Goal: Use online tool/utility: Utilize a website feature to perform a specific function

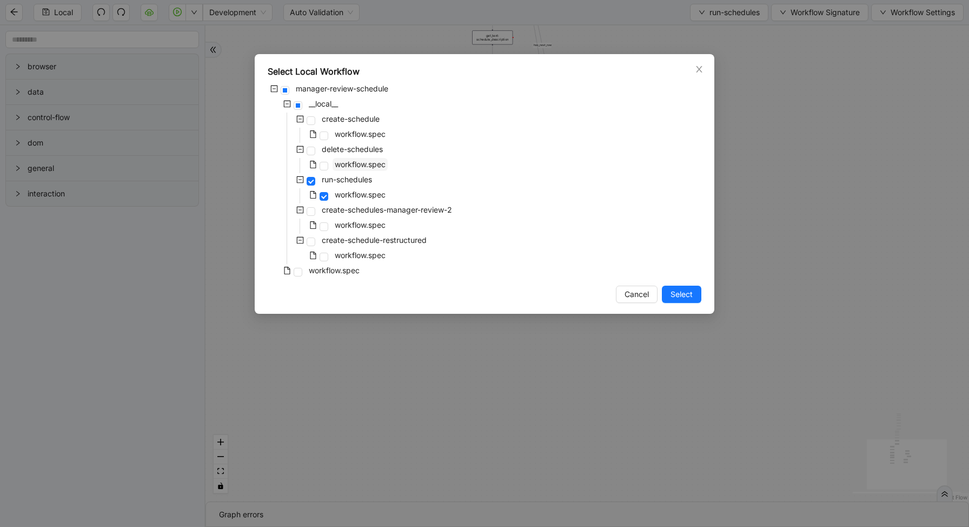
click at [357, 163] on span "workflow.spec" at bounding box center [360, 163] width 51 height 9
click at [683, 292] on span "Select" at bounding box center [681, 294] width 22 height 12
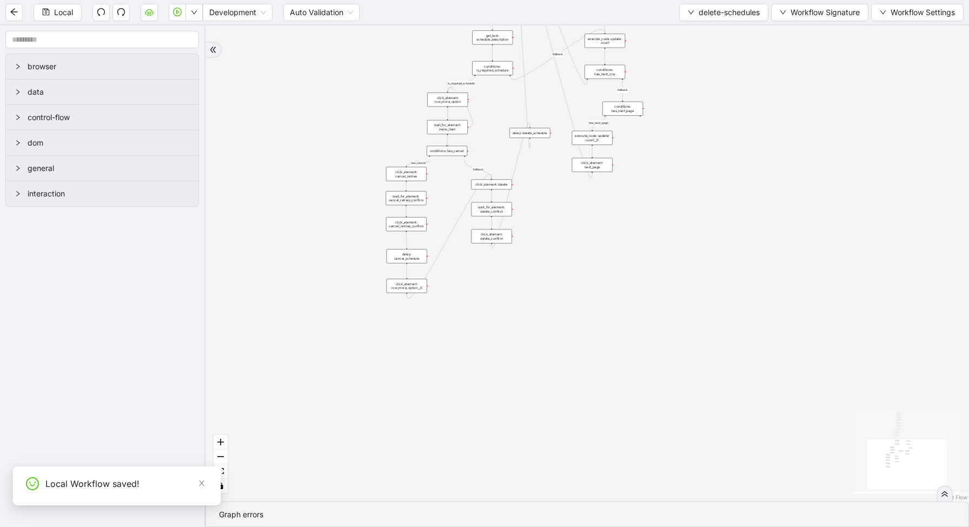
click at [488, 74] on div "conditions: is_required_schedule" at bounding box center [492, 68] width 41 height 14
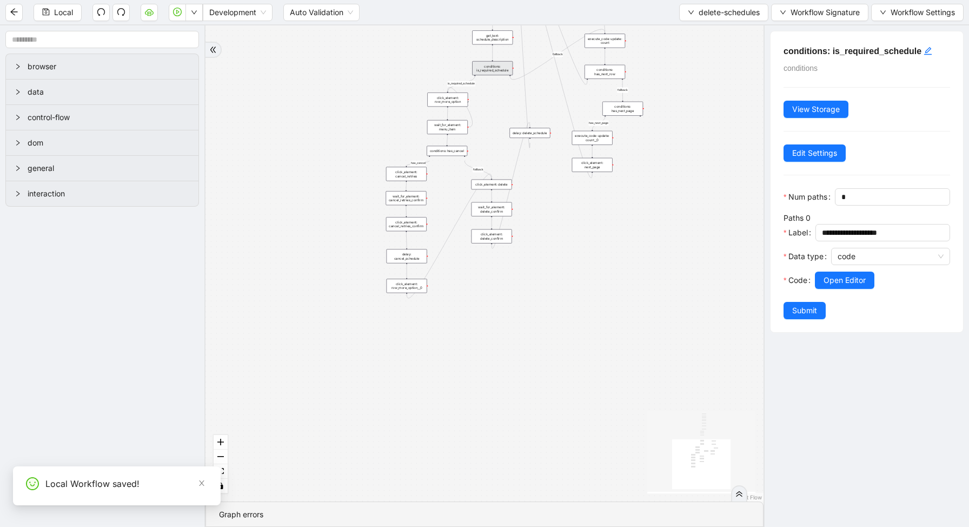
click at [829, 270] on div "Data type" at bounding box center [807, 260] width 48 height 24
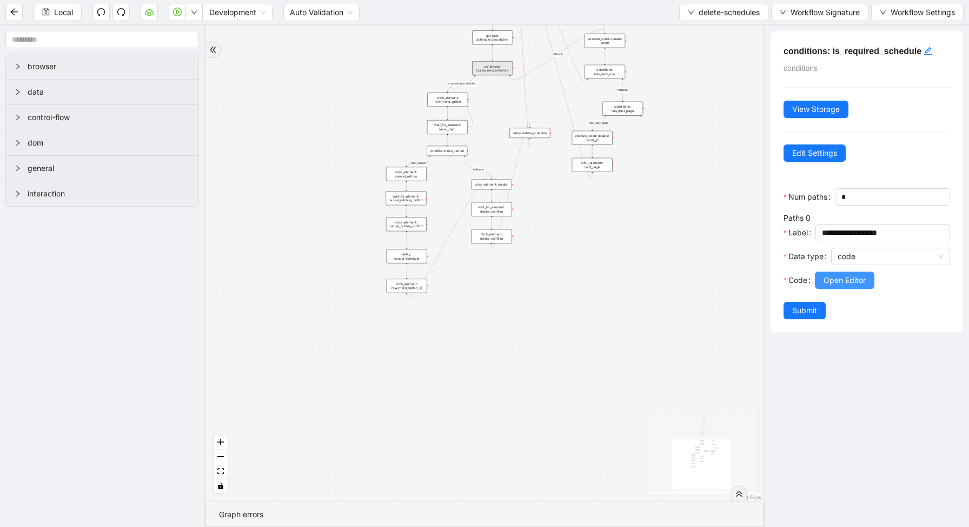
click at [829, 287] on button "Open Editor" at bounding box center [844, 279] width 59 height 17
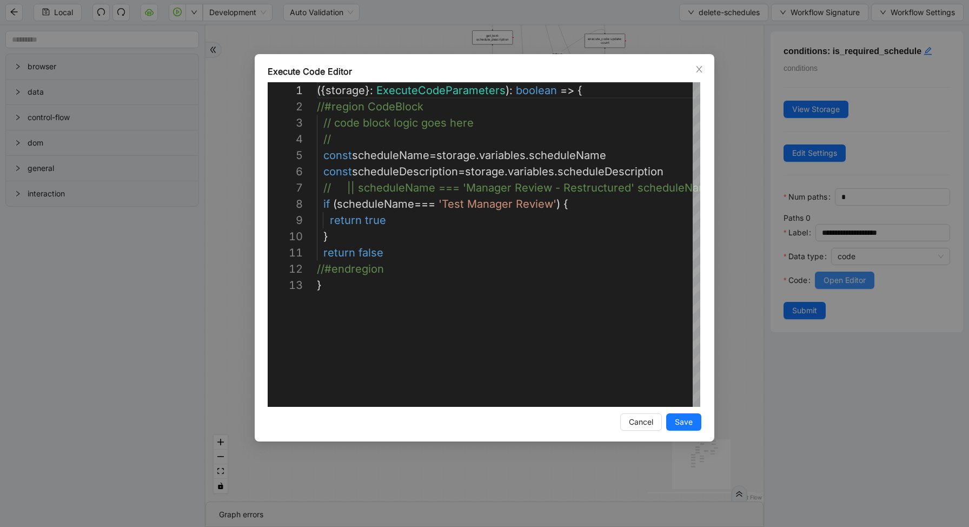
scroll to position [162, 0]
click at [762, 244] on div "**********" at bounding box center [484, 263] width 969 height 527
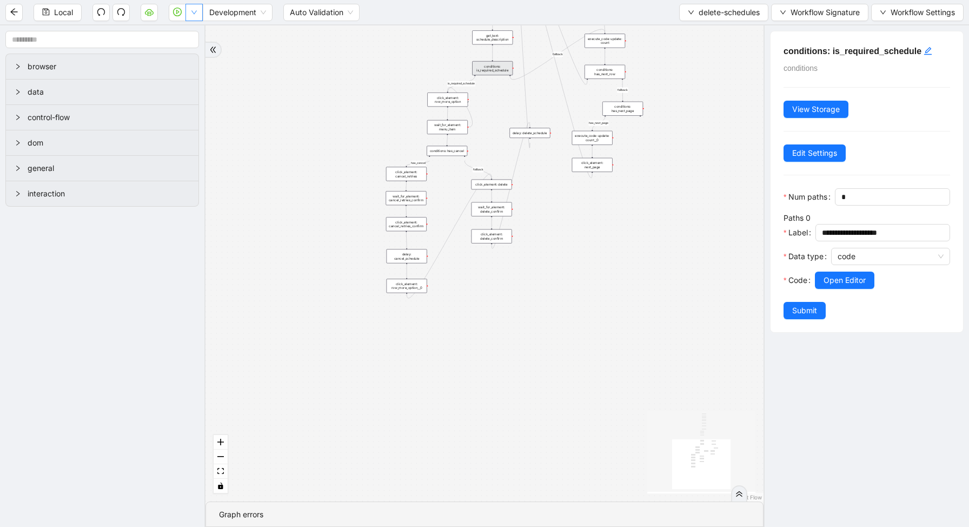
click at [193, 11] on icon "down" at bounding box center [194, 12] width 6 height 6
click at [194, 30] on li "Run local workflow" at bounding box center [159, 33] width 79 height 17
click at [711, 19] on button "delete-schedules" at bounding box center [723, 12] width 89 height 17
click at [703, 19] on button "delete-schedules" at bounding box center [723, 12] width 89 height 17
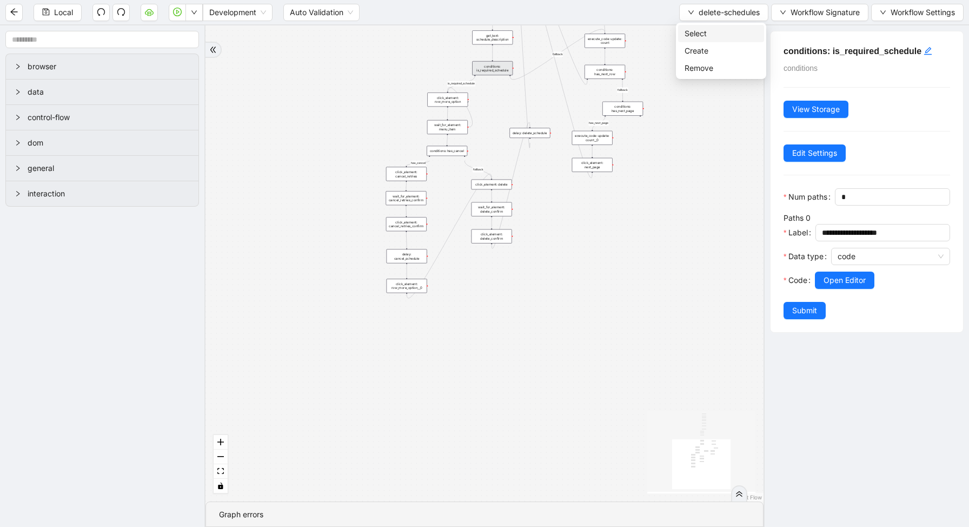
click at [704, 40] on li "Select" at bounding box center [721, 33] width 86 height 17
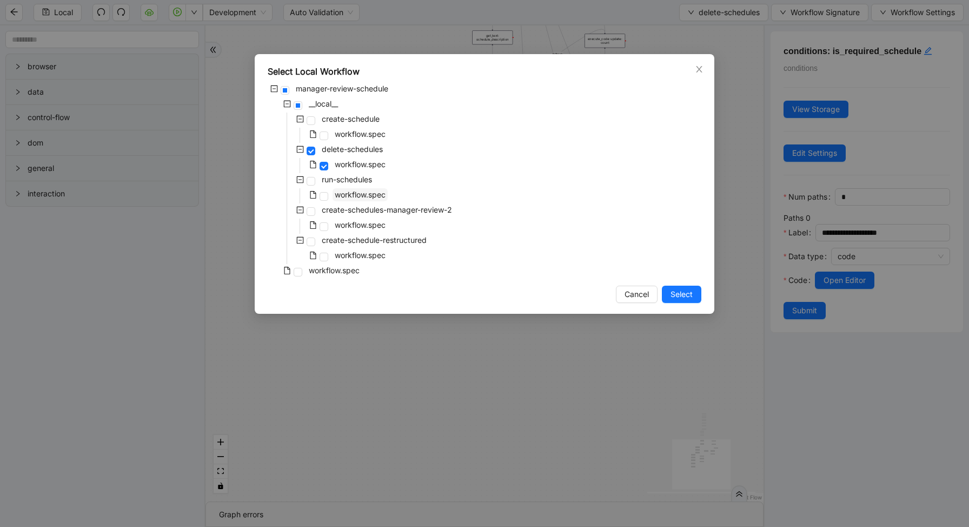
click at [333, 194] on span "workflow.spec" at bounding box center [359, 194] width 55 height 13
click at [689, 298] on span "Select" at bounding box center [681, 294] width 22 height 12
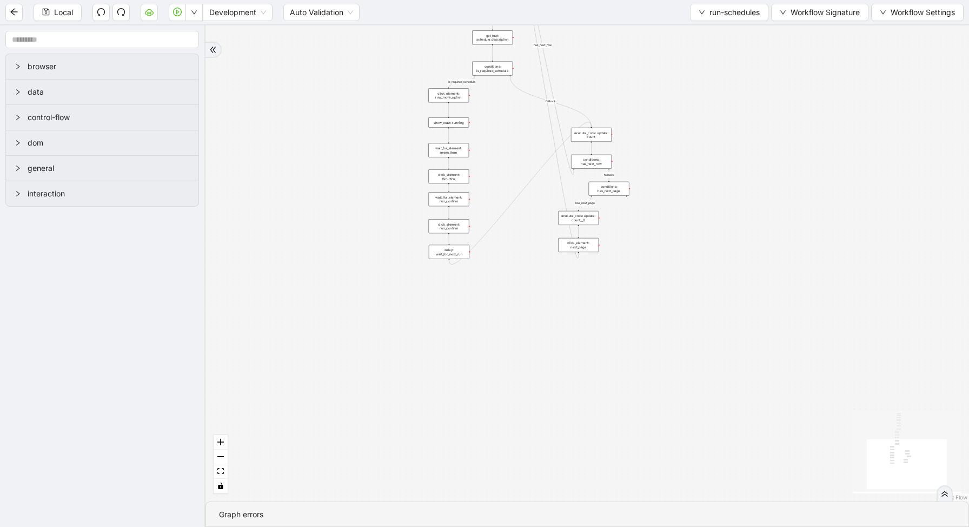
click at [494, 68] on div "conditions: is_required_schedule" at bounding box center [492, 69] width 41 height 14
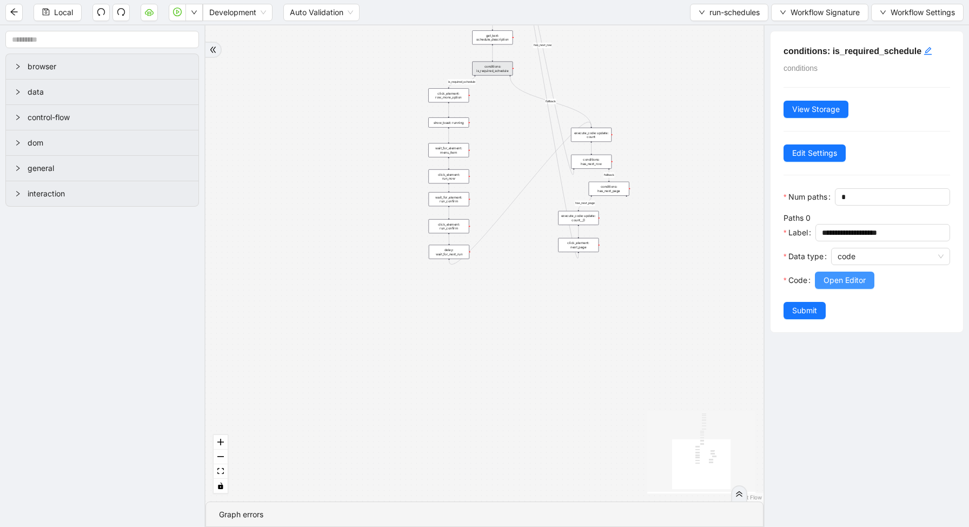
click at [858, 276] on span "Open Editor" at bounding box center [844, 280] width 42 height 12
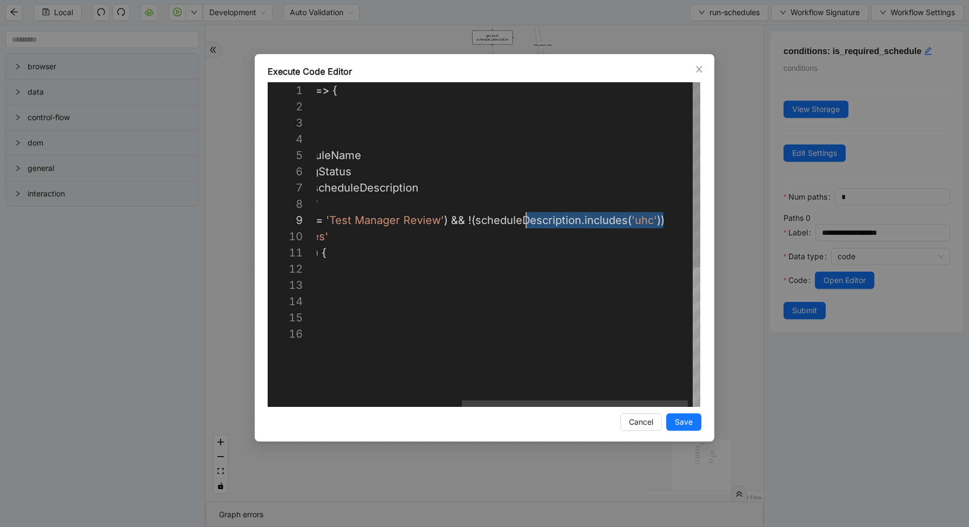
scroll to position [130, 425]
drag, startPoint x: 664, startPoint y: 222, endPoint x: 494, endPoint y: 218, distance: 169.8
click at [727, 203] on div "Execute Code Editor 1 2 3 4 5 6 7 8 9 10 11 12 13 14 15 16 ({ storage }: Execut…" at bounding box center [484, 263] width 969 height 527
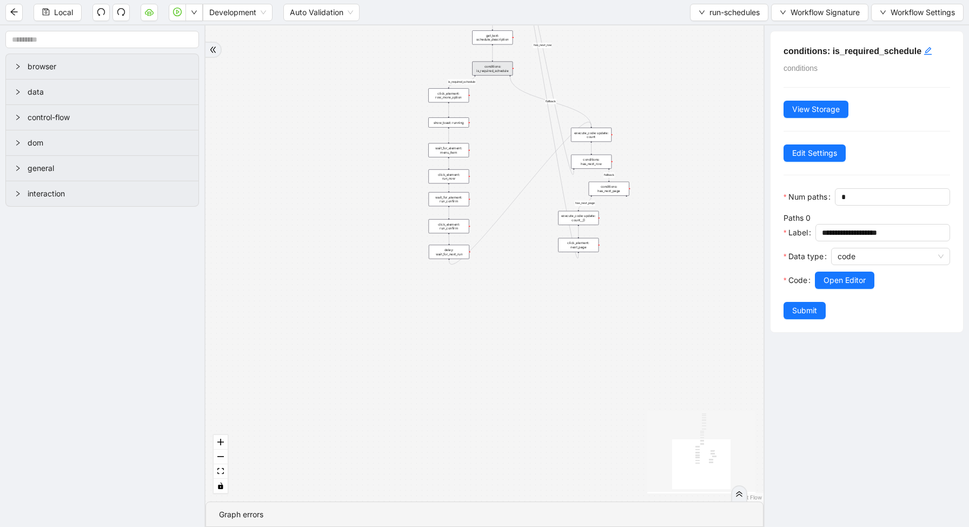
click at [727, 203] on div "loopFrom is_required_schedule has_next_row fallback fallback has_next_page trig…" at bounding box center [484, 263] width 558 height 476
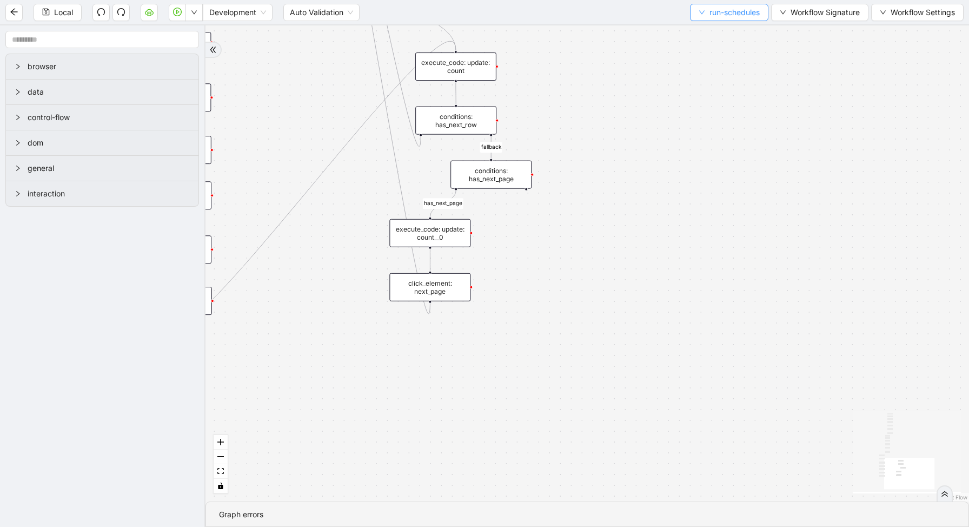
click at [704, 20] on button "run-schedules" at bounding box center [729, 12] width 78 height 17
click at [704, 37] on span "Select" at bounding box center [726, 34] width 63 height 12
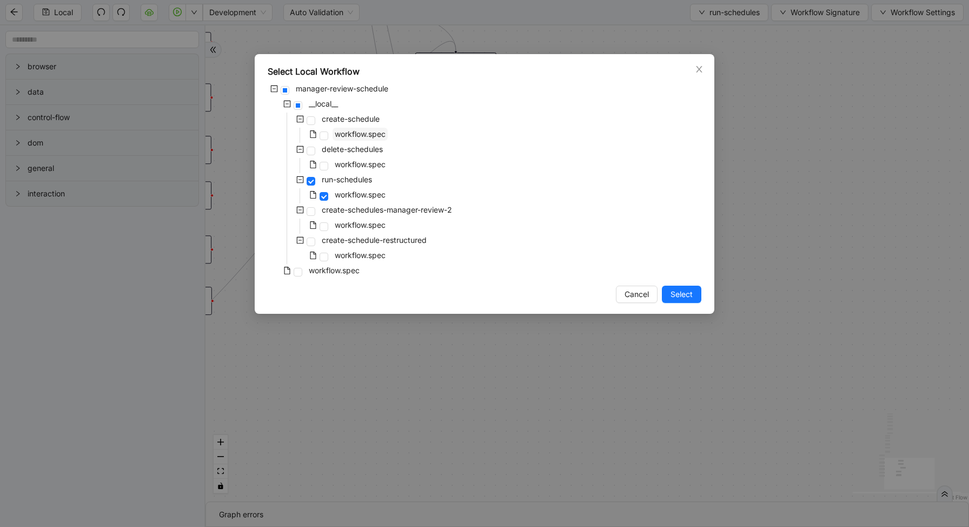
click at [353, 130] on span "workflow.spec" at bounding box center [360, 133] width 51 height 9
click at [674, 289] on span "Select" at bounding box center [681, 294] width 22 height 12
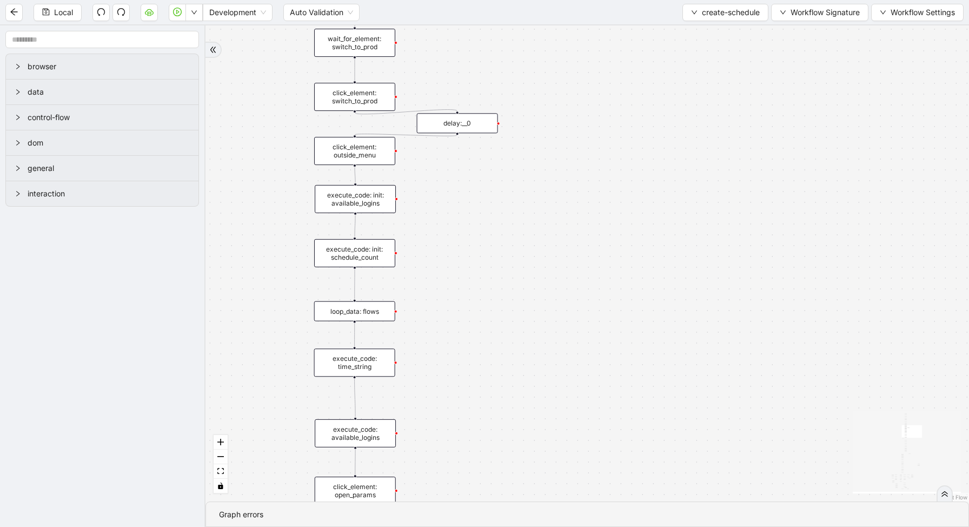
drag, startPoint x: 523, startPoint y: 361, endPoint x: 538, endPoint y: 251, distance: 111.3
click at [538, 252] on div "loopFrom exitFrom fallback enable_retry has_error is_selected fallback create_s…" at bounding box center [586, 263] width 763 height 476
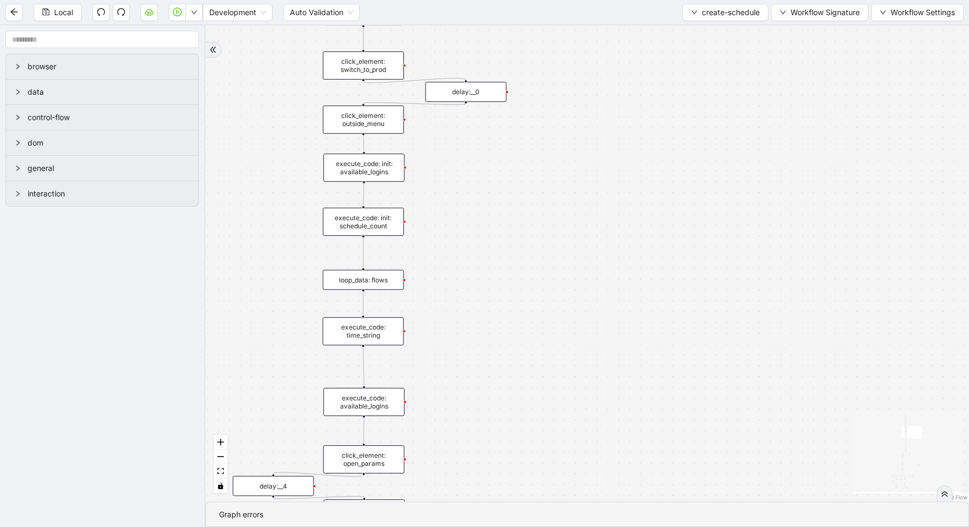
click at [391, 277] on div "loop_data: flows" at bounding box center [363, 280] width 81 height 20
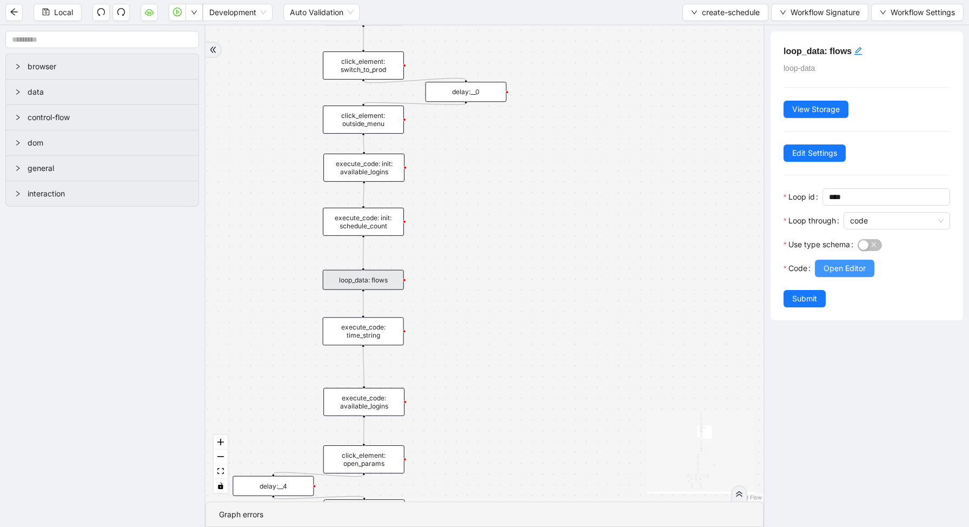
click at [860, 268] on span "Open Editor" at bounding box center [844, 268] width 42 height 12
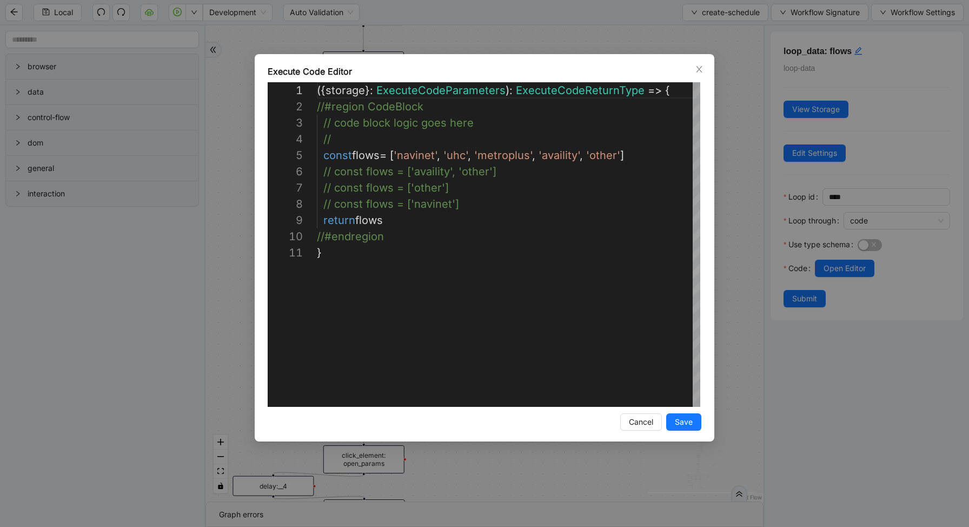
scroll to position [162, 0]
click at [689, 420] on span "Save" at bounding box center [684, 422] width 18 height 12
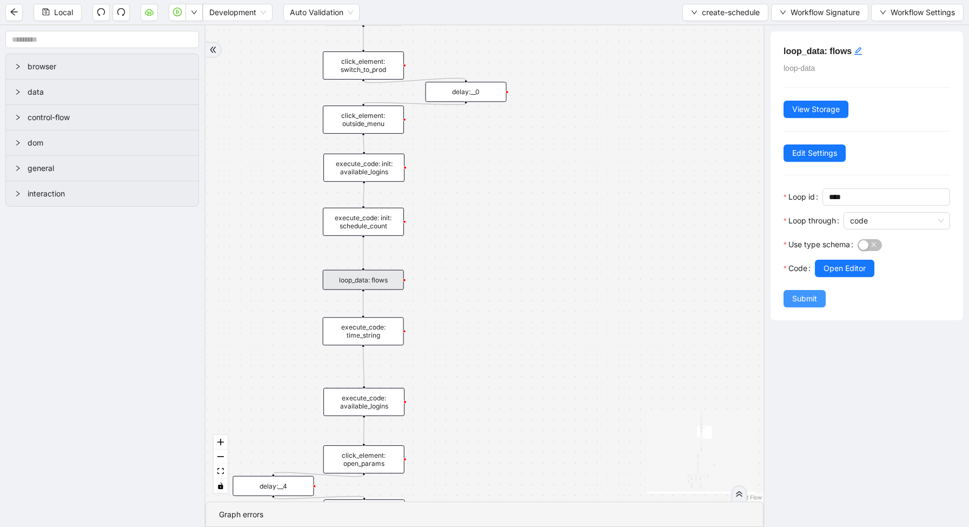
click at [796, 294] on span "Submit" at bounding box center [804, 298] width 25 height 12
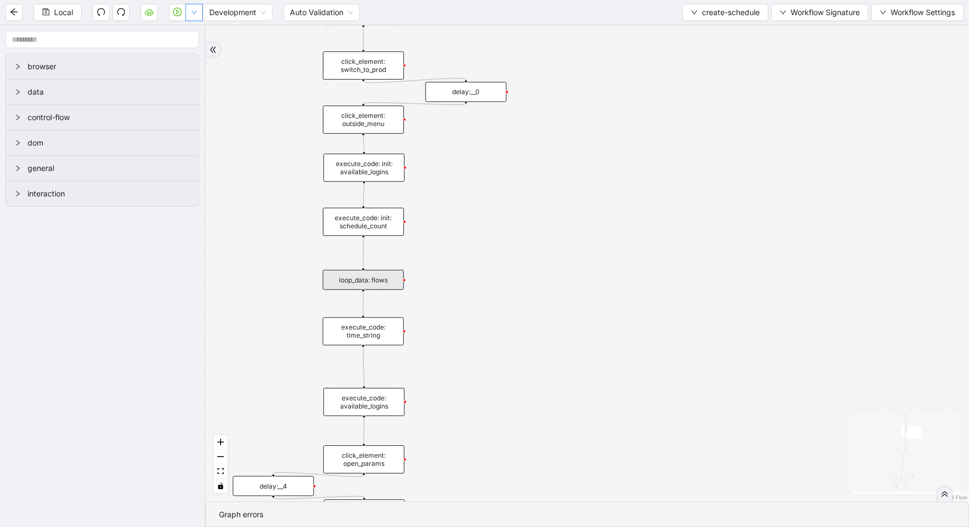
click at [198, 9] on button "button" at bounding box center [193, 12] width 17 height 17
click at [197, 33] on li "Run local workflow" at bounding box center [159, 33] width 79 height 17
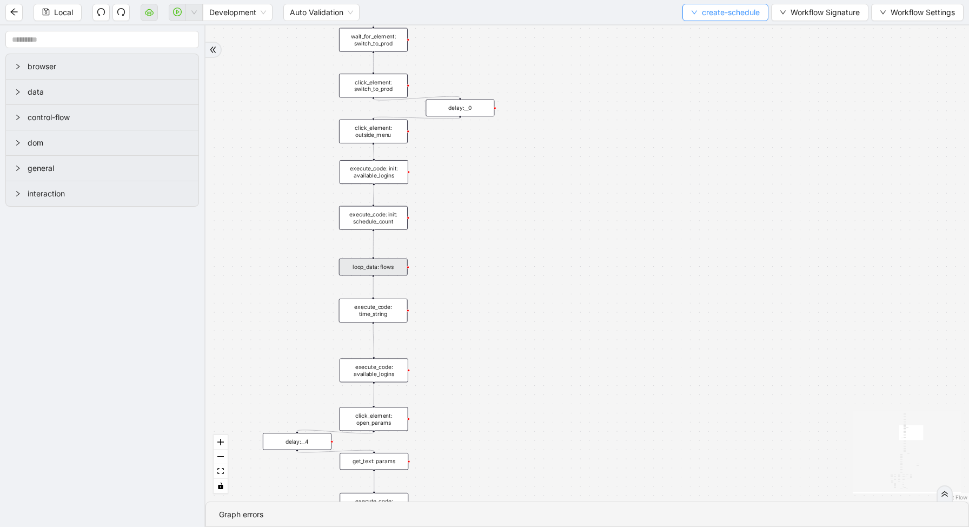
click at [718, 18] on button "create-schedule" at bounding box center [725, 12] width 86 height 17
click at [711, 29] on span "Select" at bounding box center [722, 34] width 69 height 12
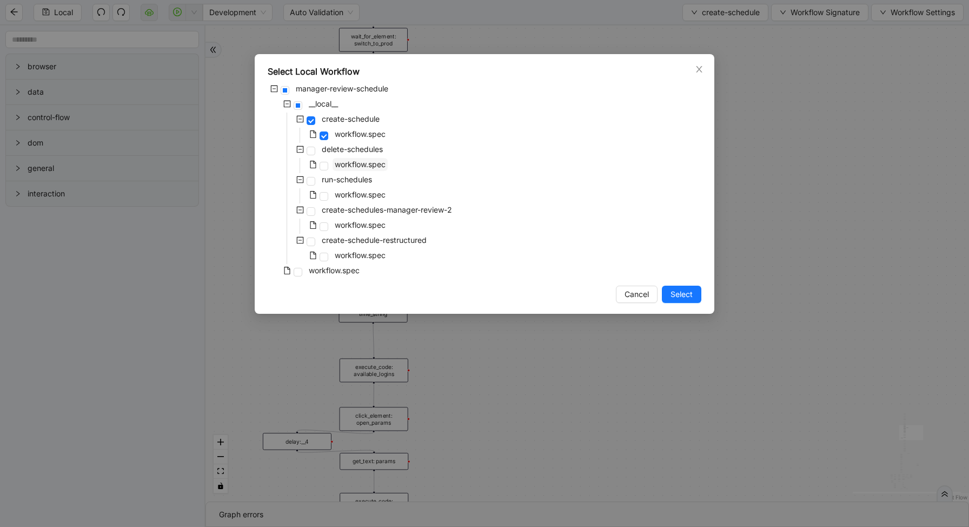
click at [354, 164] on span "workflow.spec" at bounding box center [360, 163] width 51 height 9
click at [686, 292] on span "Select" at bounding box center [681, 294] width 22 height 12
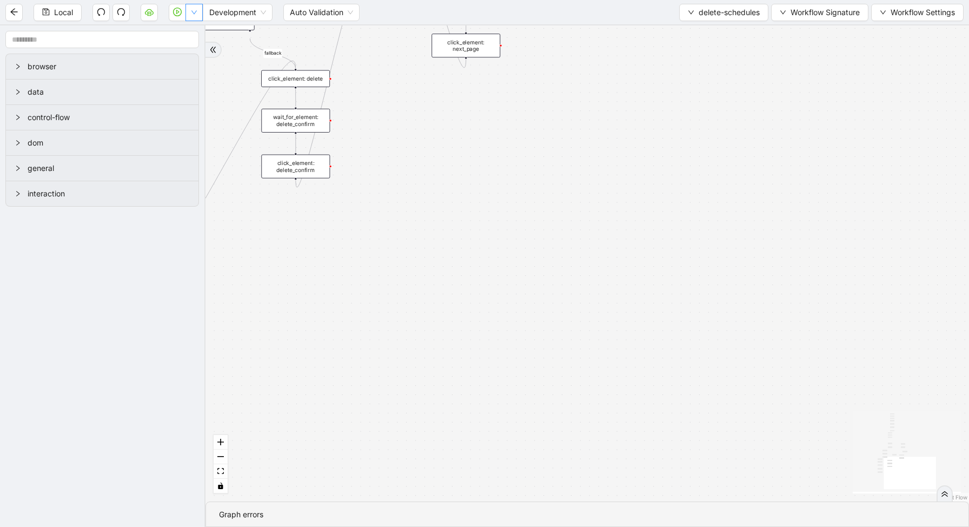
click at [191, 12] on icon "down" at bounding box center [194, 12] width 6 height 6
click at [196, 32] on li "Run local workflow" at bounding box center [159, 33] width 79 height 17
click at [711, 11] on span "delete-schedules" at bounding box center [728, 12] width 61 height 12
click at [705, 26] on li "Select" at bounding box center [721, 33] width 86 height 17
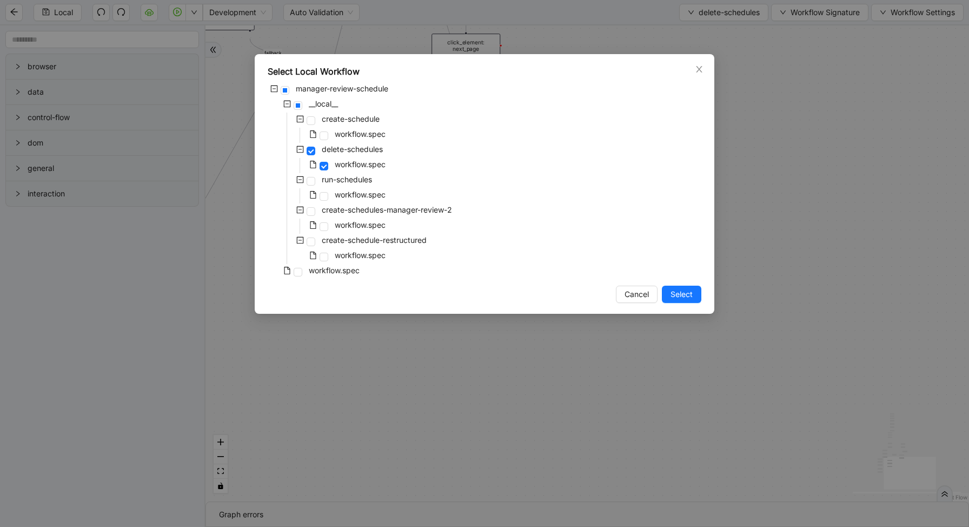
click at [328, 129] on div "workflow.spec" at bounding box center [328, 135] width 120 height 15
click at [324, 136] on span at bounding box center [323, 135] width 9 height 9
click at [684, 301] on button "Select" at bounding box center [681, 293] width 39 height 17
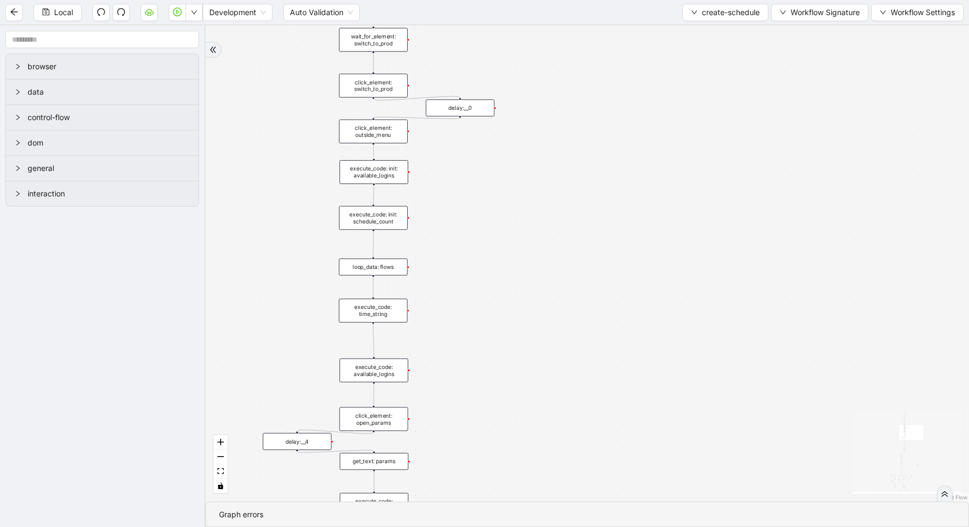
click at [688, 290] on div "loopFrom exitFrom fallback enable_retry has_error is_selected fallback create_s…" at bounding box center [586, 263] width 763 height 476
click at [192, 16] on button "button" at bounding box center [193, 12] width 17 height 17
click at [192, 32] on span "Run local workflow" at bounding box center [160, 34] width 66 height 12
